Goal: Check status: Check status

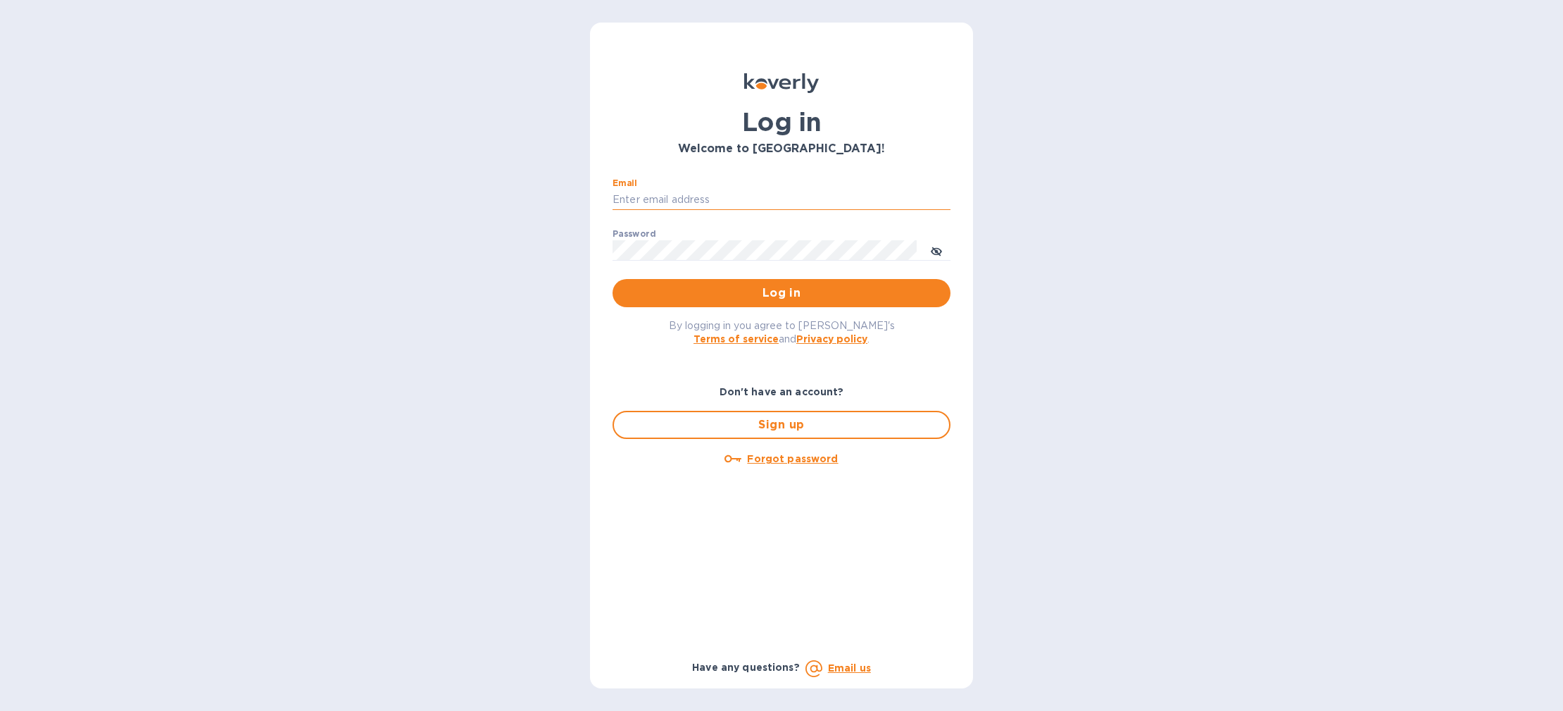
click at [706, 192] on input "Email" at bounding box center [782, 199] width 338 height 21
type input "julia.milne@solent.com"
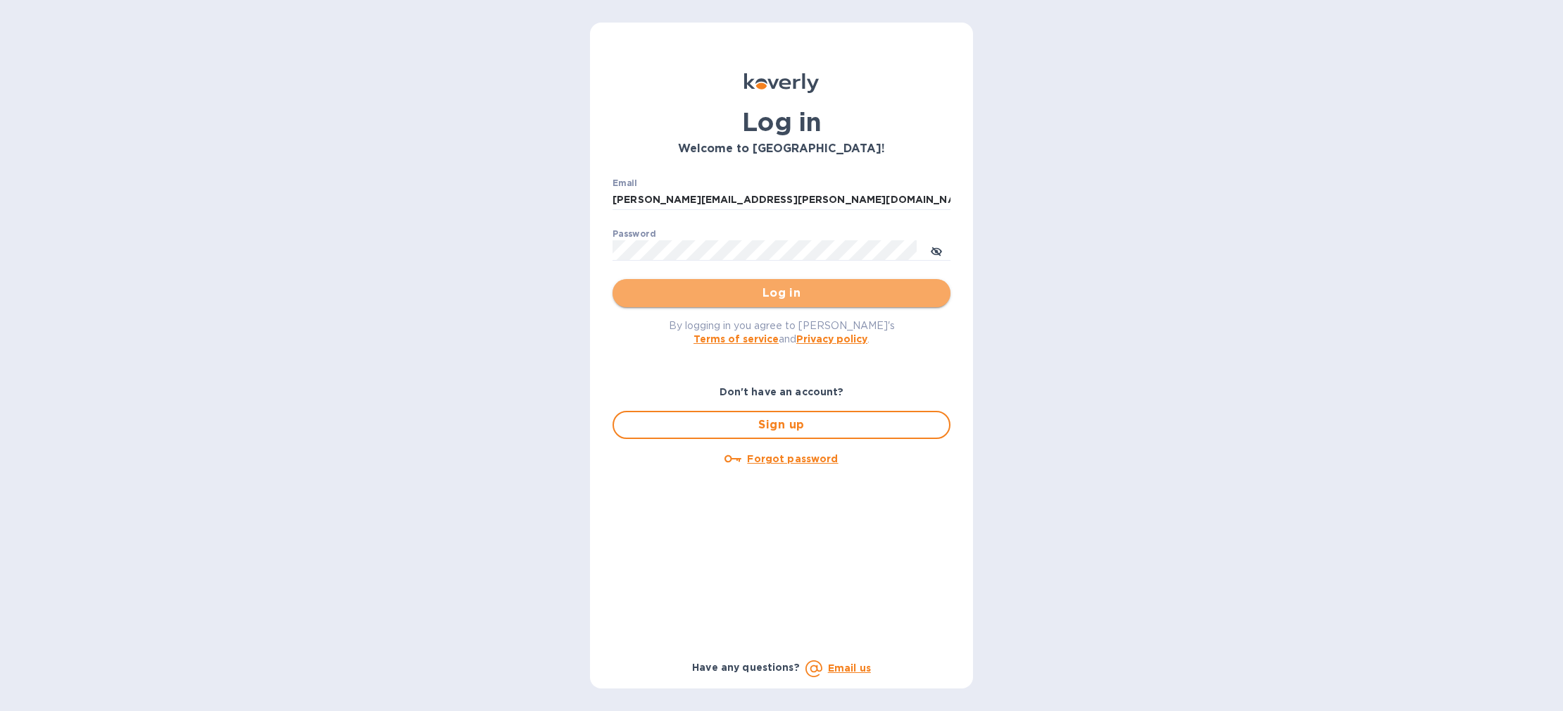
click at [689, 294] on span "Log in" at bounding box center [782, 293] width 316 height 17
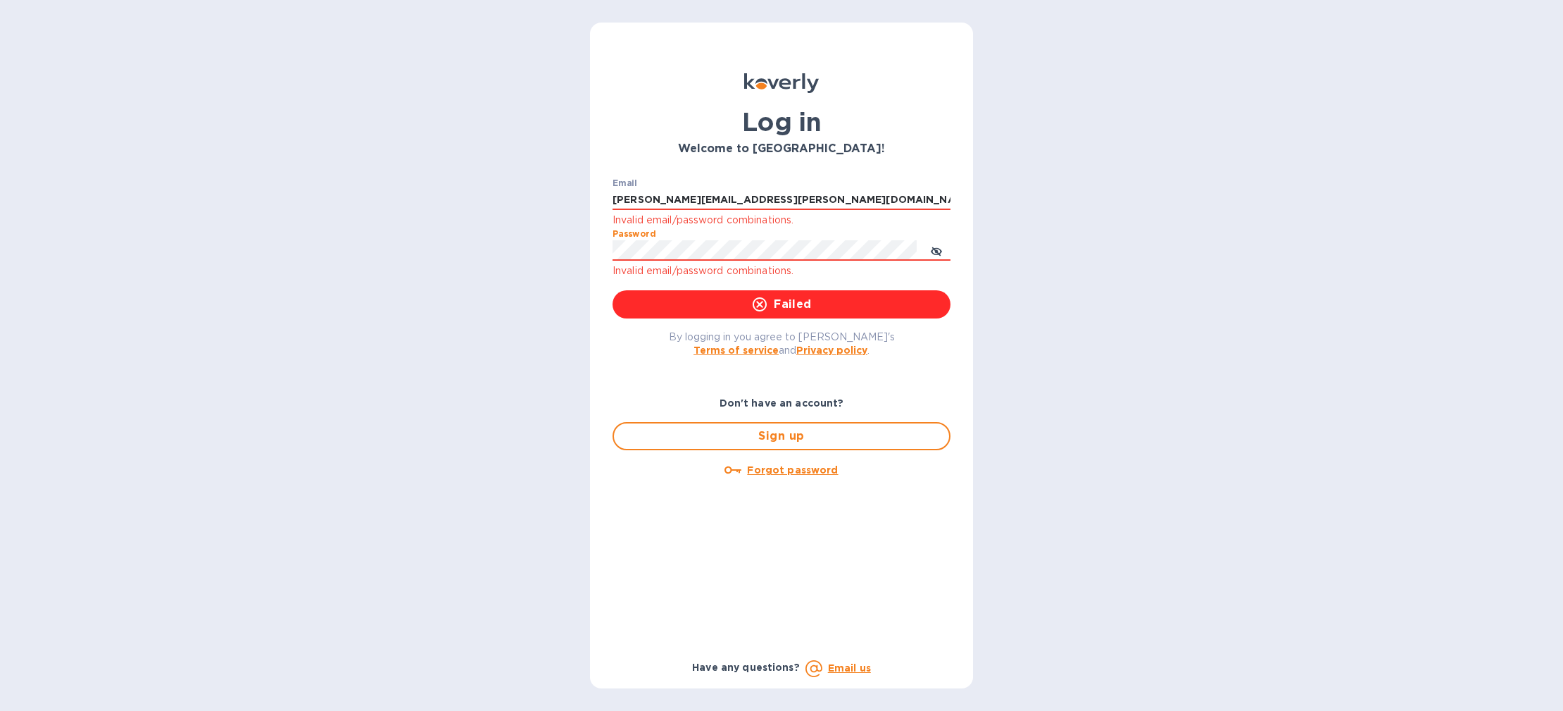
click at [559, 237] on div "Log in Welcome to Koverly! Email julia.milne@solent.com Invalid email/password …" at bounding box center [781, 355] width 1563 height 711
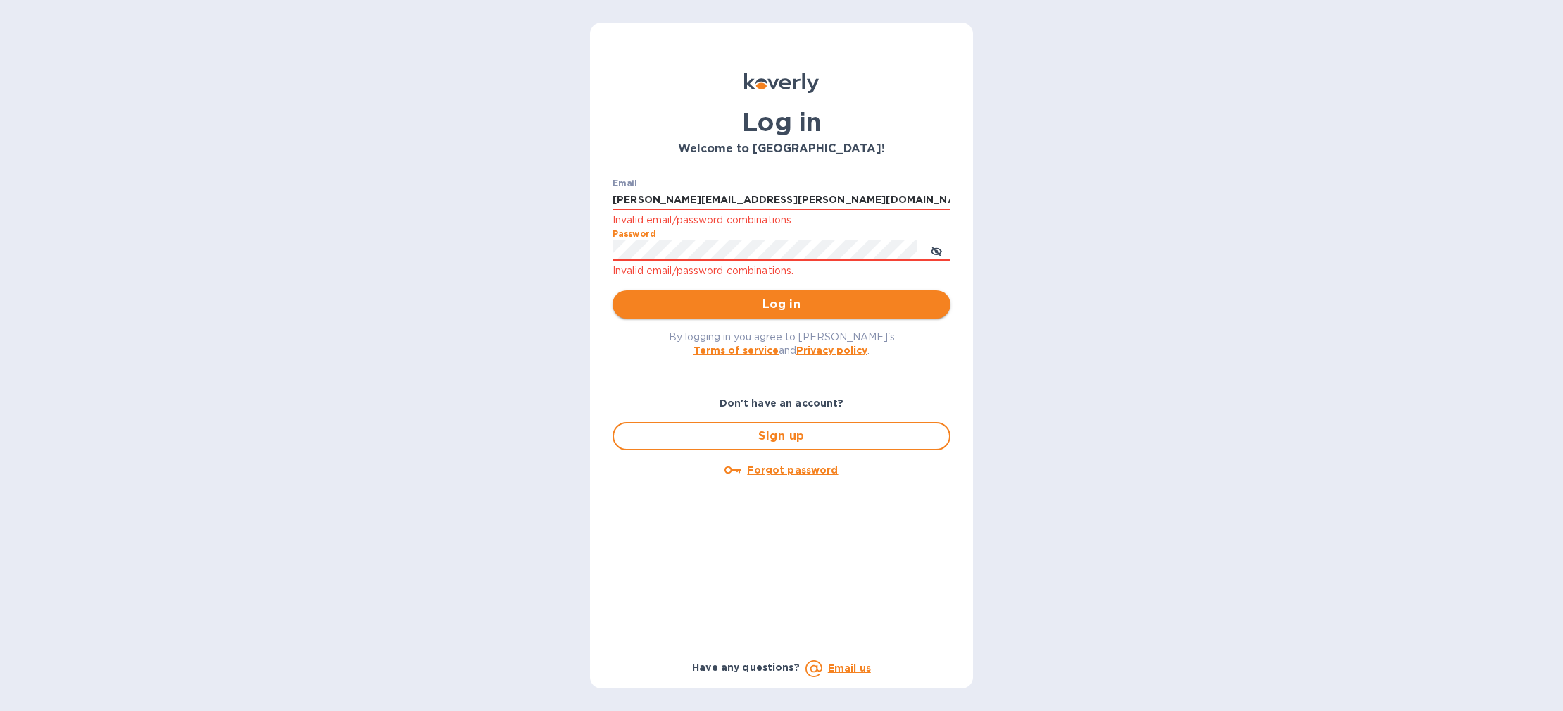
click at [679, 306] on span "Log in" at bounding box center [782, 304] width 316 height 17
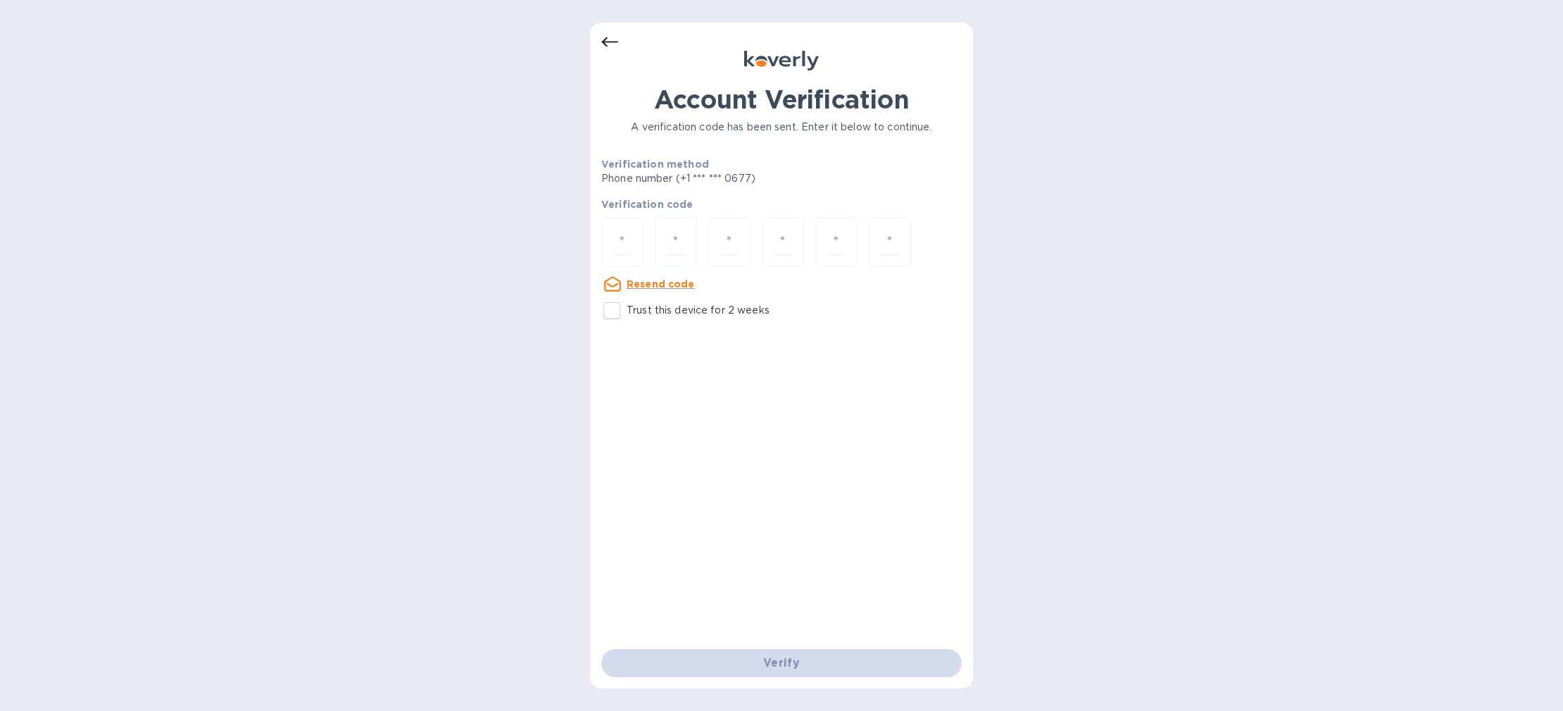
click at [610, 309] on input "Trust this device for 2 weeks" at bounding box center [612, 311] width 30 height 30
checkbox input "true"
click at [741, 663] on div "Verify" at bounding box center [782, 662] width 372 height 39
click at [637, 246] on div at bounding box center [622, 242] width 42 height 50
click at [647, 335] on div "Account Verification A verification code has been sent. Enter it below to conti…" at bounding box center [781, 367] width 361 height 564
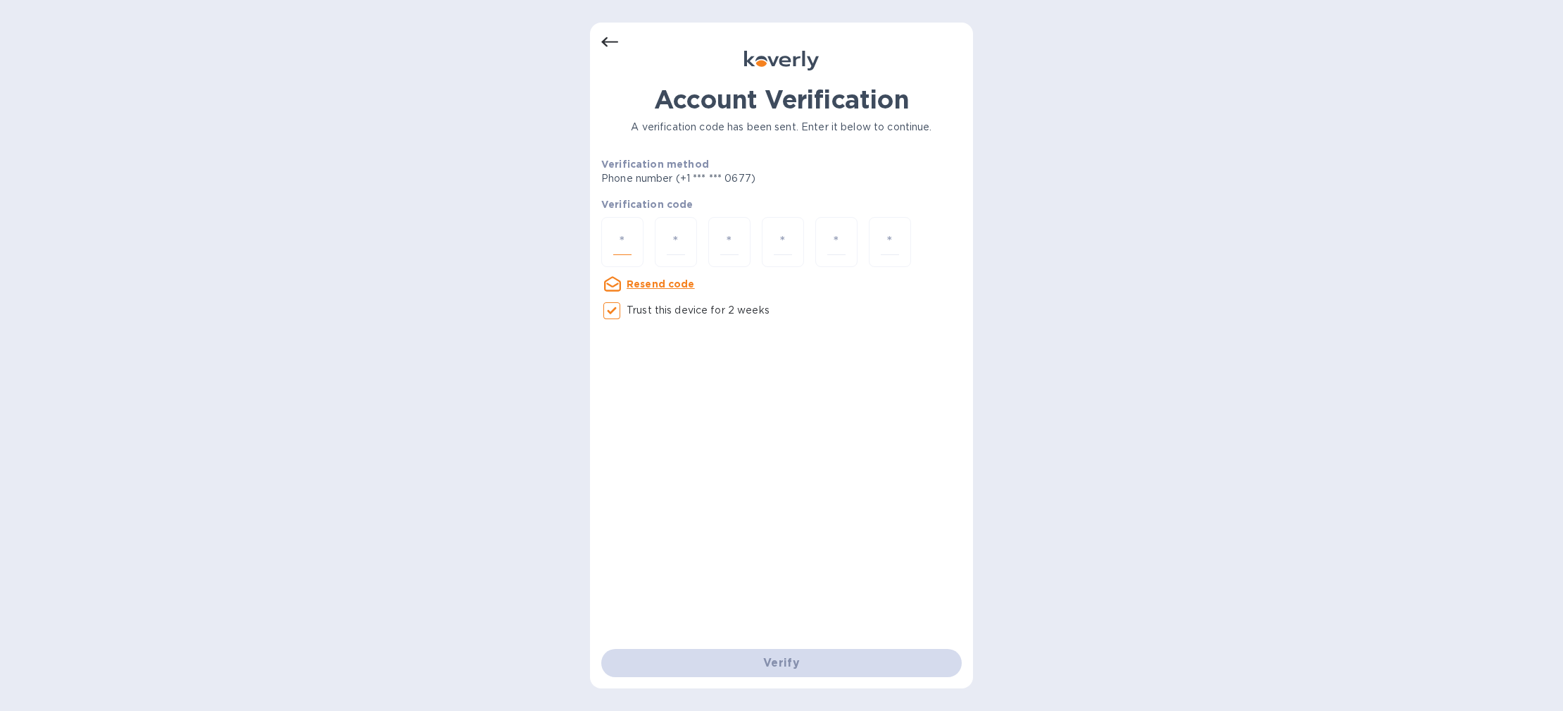
click at [629, 242] on input "number" at bounding box center [622, 242] width 18 height 26
drag, startPoint x: 609, startPoint y: 237, endPoint x: 638, endPoint y: 238, distance: 28.9
click at [638, 238] on div at bounding box center [622, 242] width 42 height 50
type input "3"
type input "7"
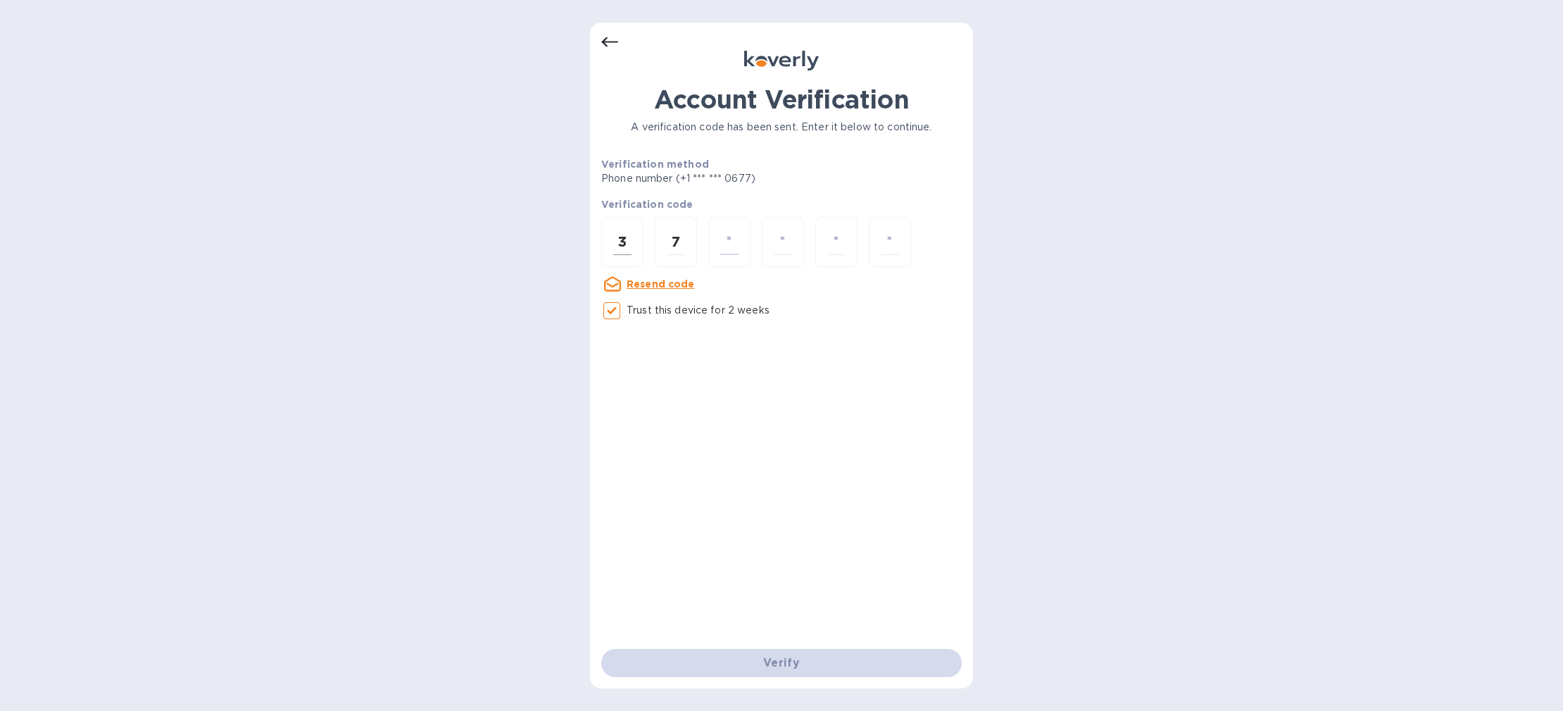
type input "2"
type input "5"
type input "6"
type input "3"
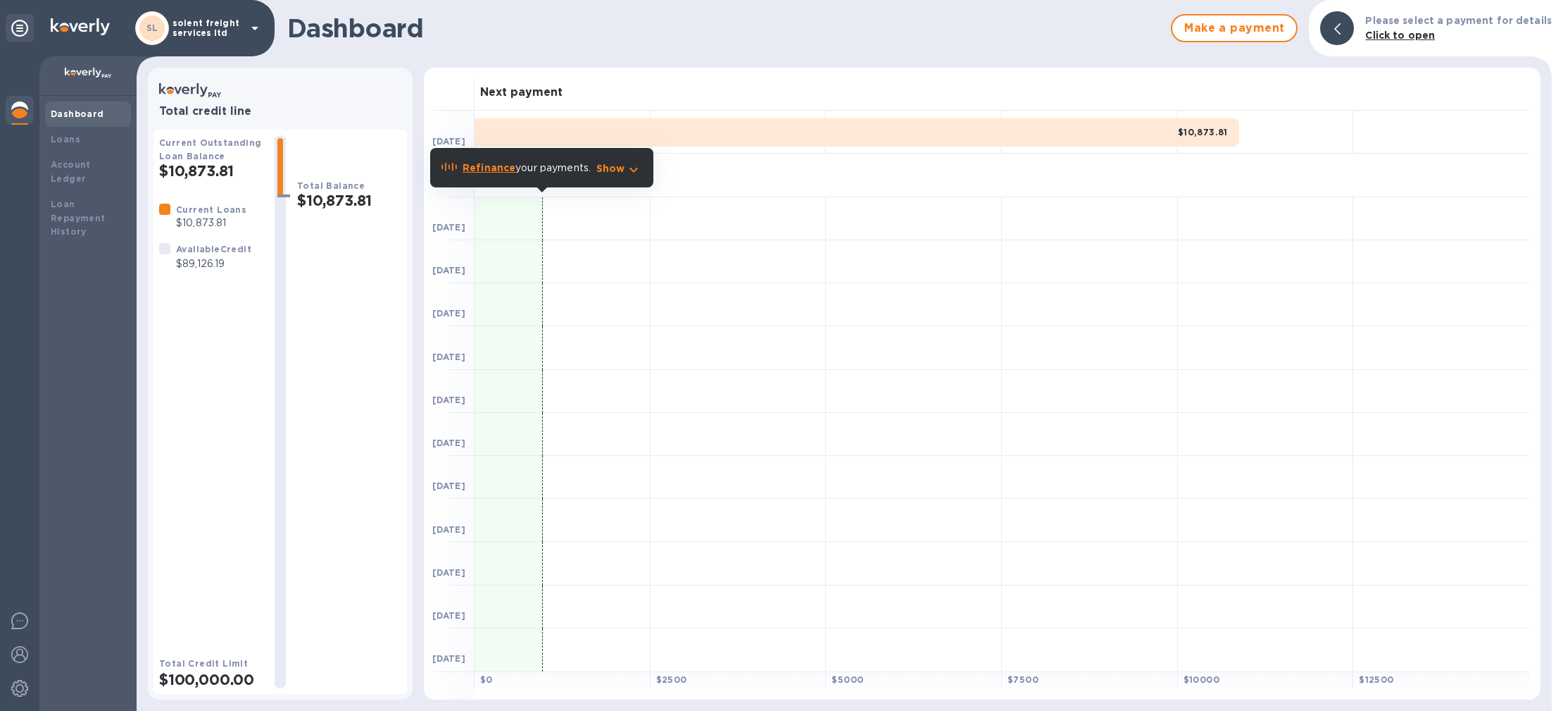
click at [1180, 129] on div "$10,873.81" at bounding box center [857, 132] width 765 height 28
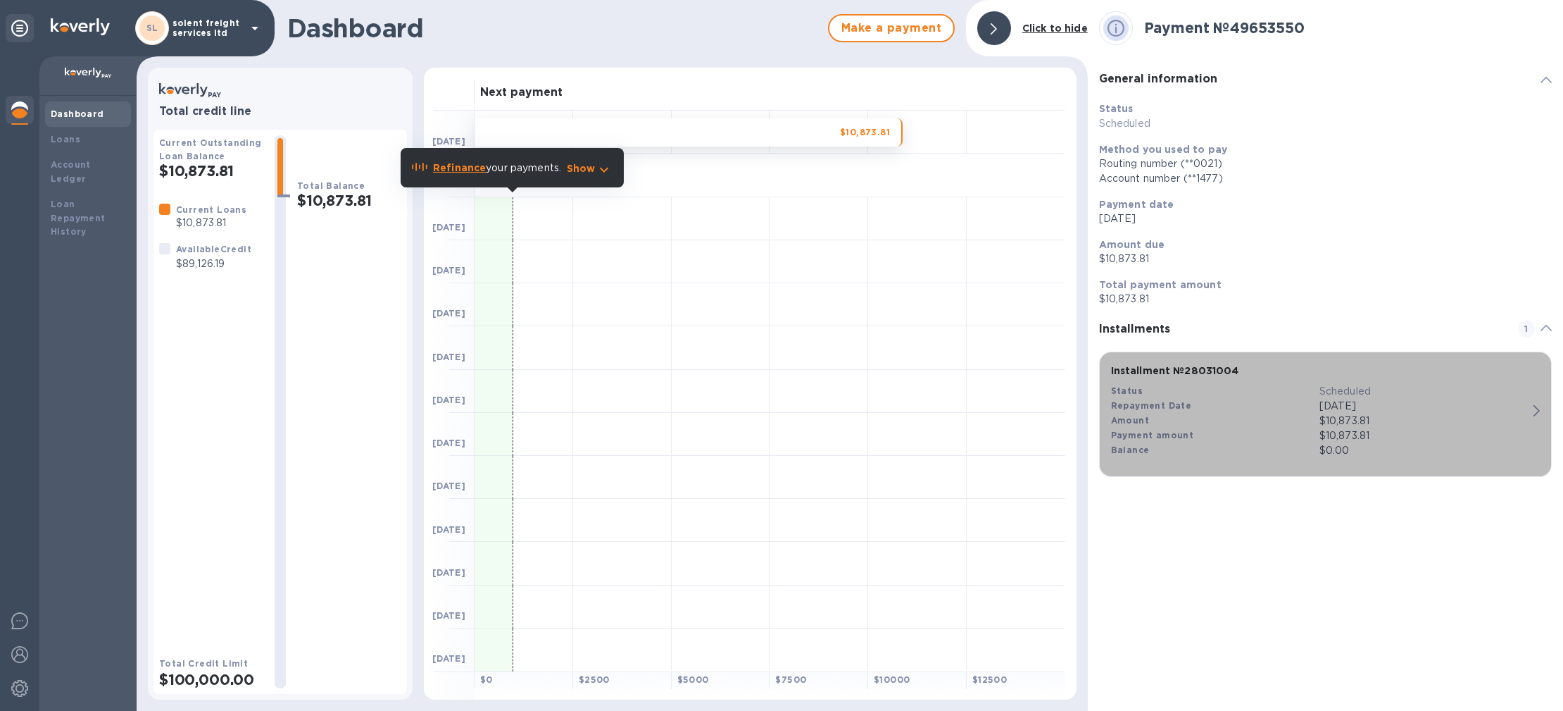
drag, startPoint x: 1324, startPoint y: 420, endPoint x: 1367, endPoint y: 420, distance: 43.0
click at [1367, 420] on div "$10,873.81" at bounding box center [1424, 420] width 208 height 15
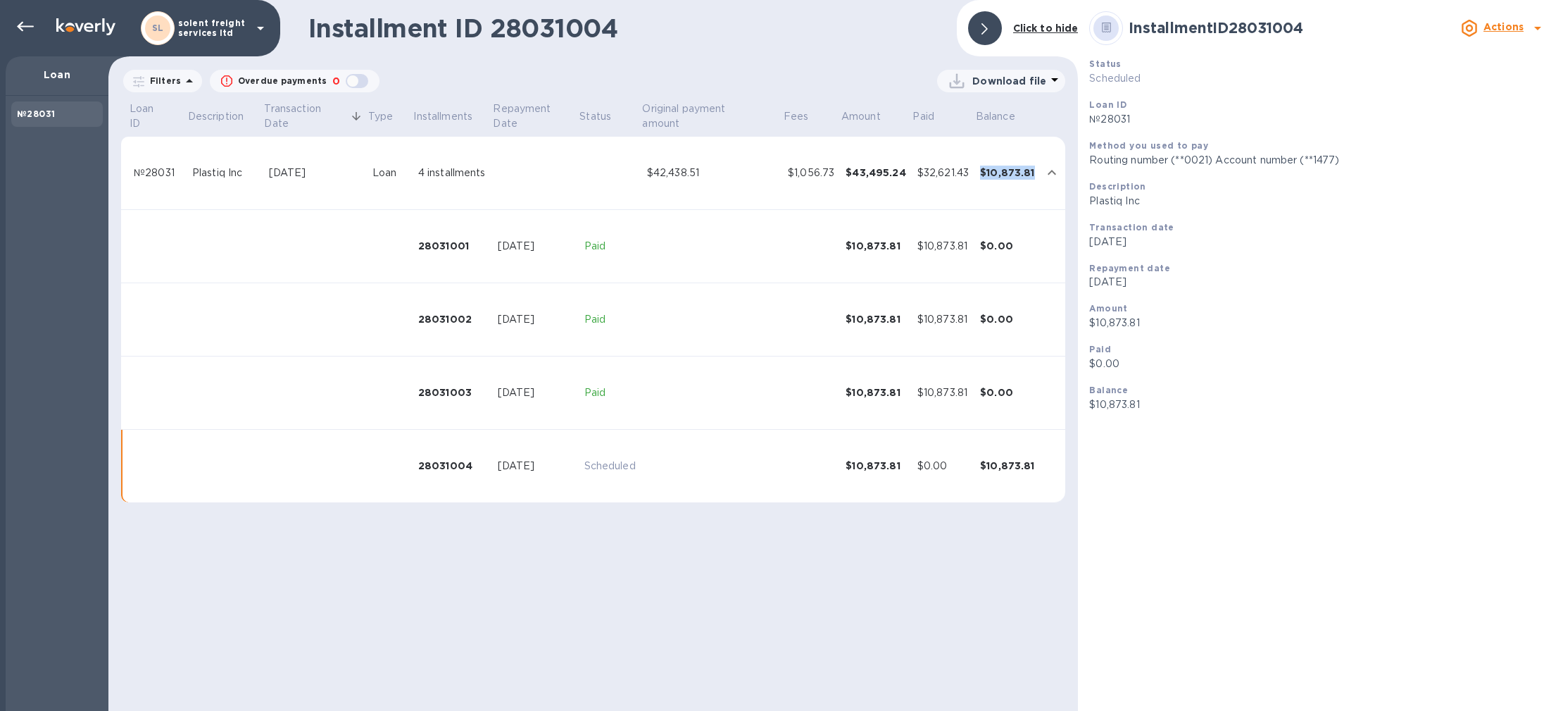
drag, startPoint x: 985, startPoint y: 175, endPoint x: 1035, endPoint y: 176, distance: 50.7
click at [1035, 176] on td "$10,873.81" at bounding box center [1008, 173] width 66 height 73
